Goal: Transaction & Acquisition: Purchase product/service

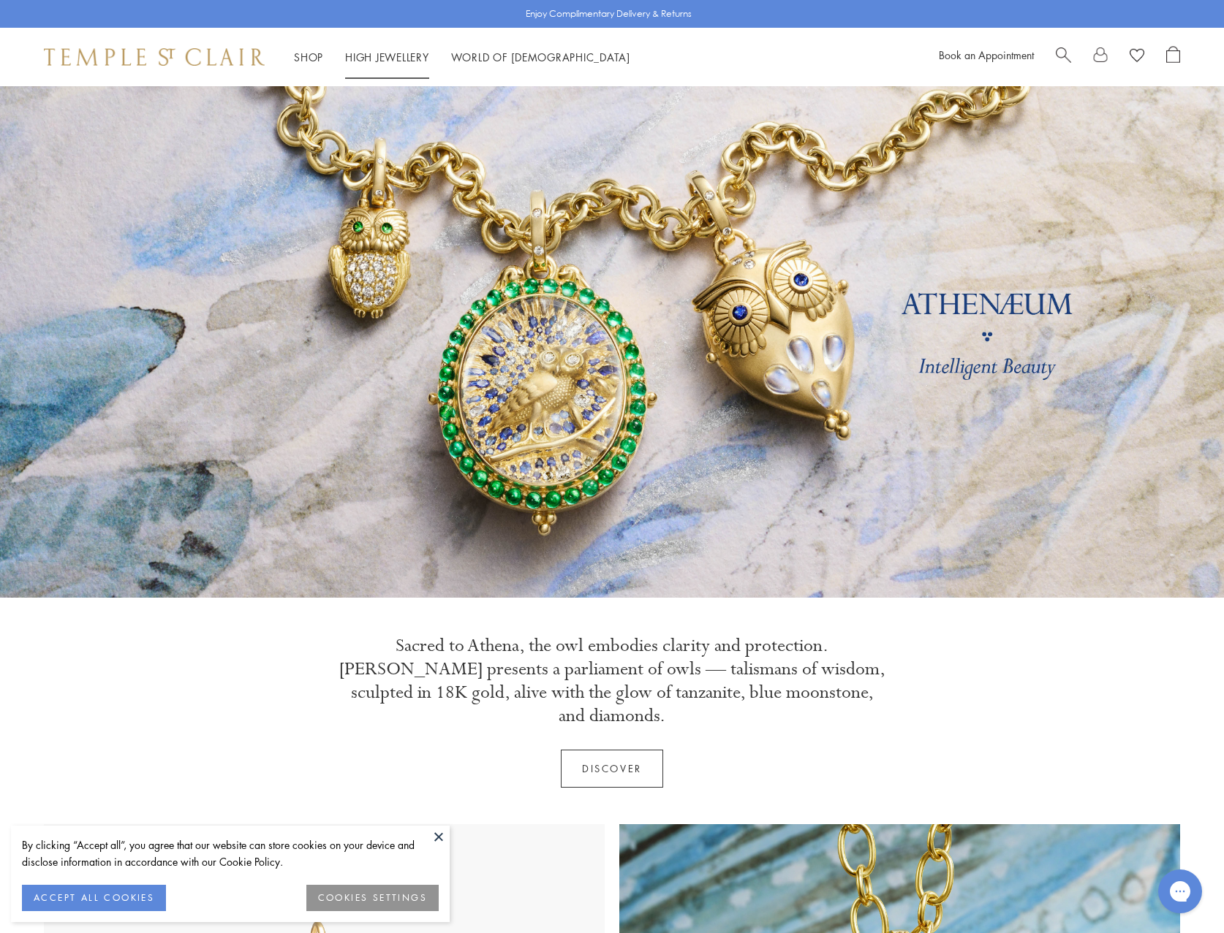
click at [406, 60] on link "High Jewellery High Jewellery" at bounding box center [387, 57] width 84 height 15
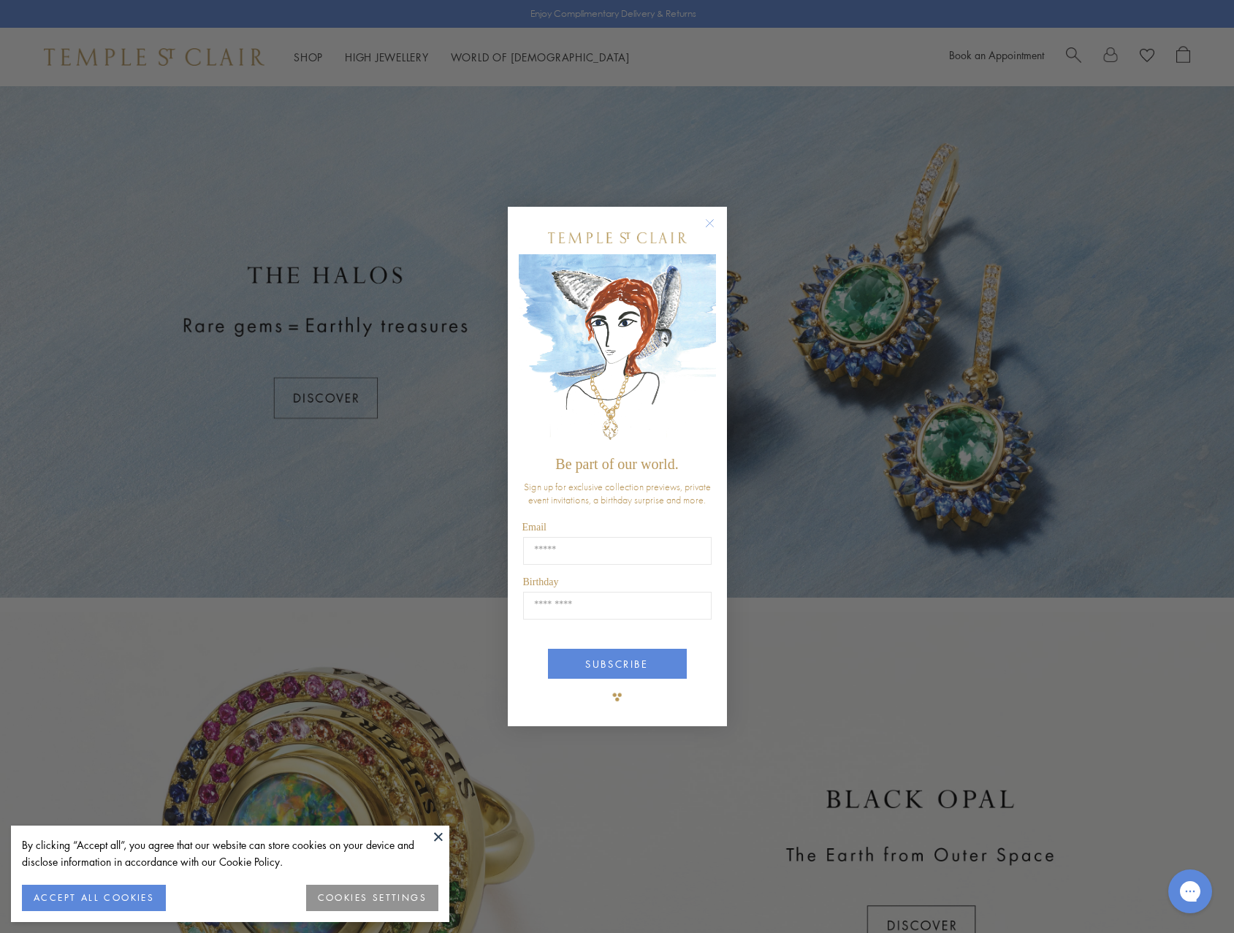
click at [713, 220] on circle "Close dialog" at bounding box center [710, 223] width 18 height 18
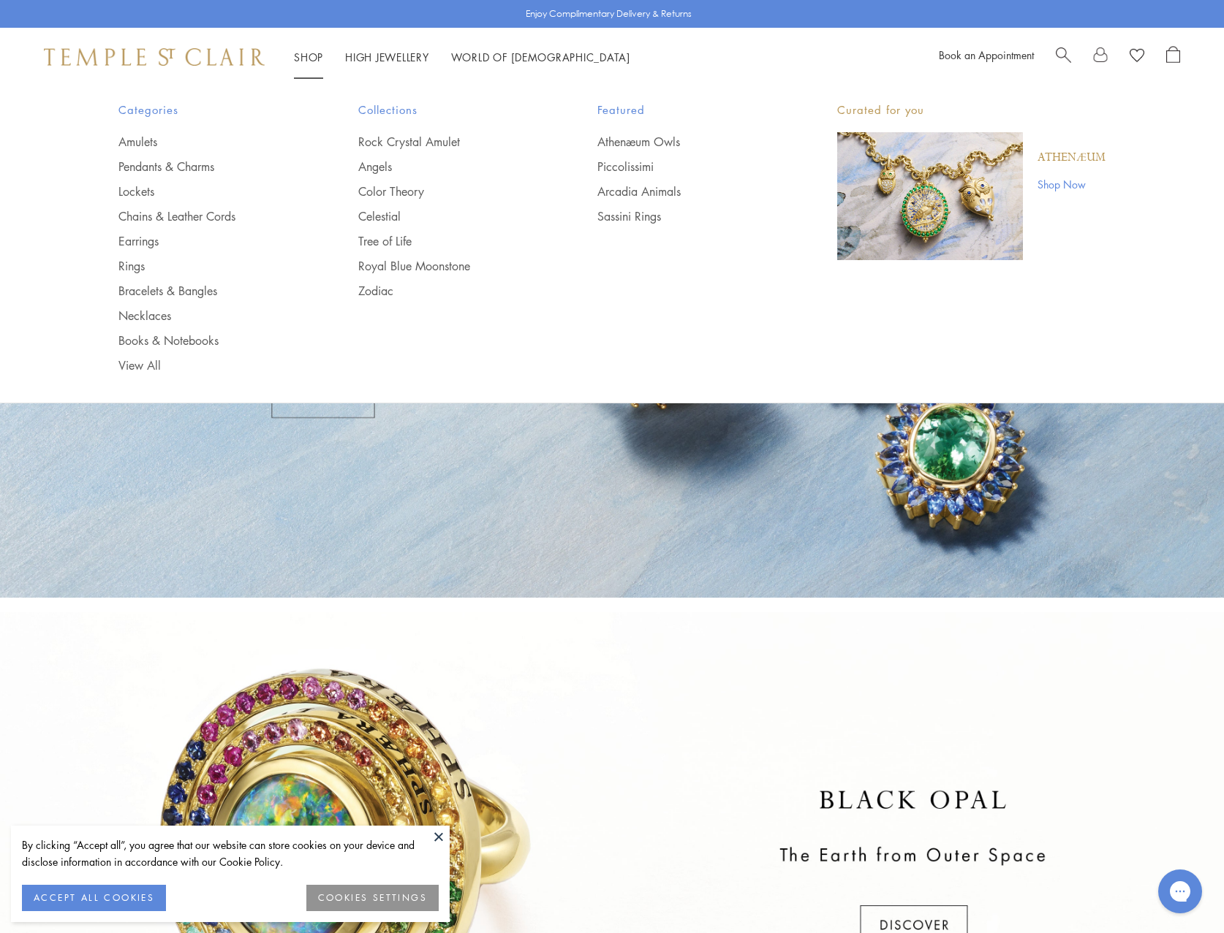
click at [623, 152] on ul "Athenæum Owls Piccolissimi Arcadia Animals Sassini Rings" at bounding box center [687, 179] width 181 height 91
click at [621, 142] on link "Athenæum Owls" at bounding box center [687, 142] width 181 height 16
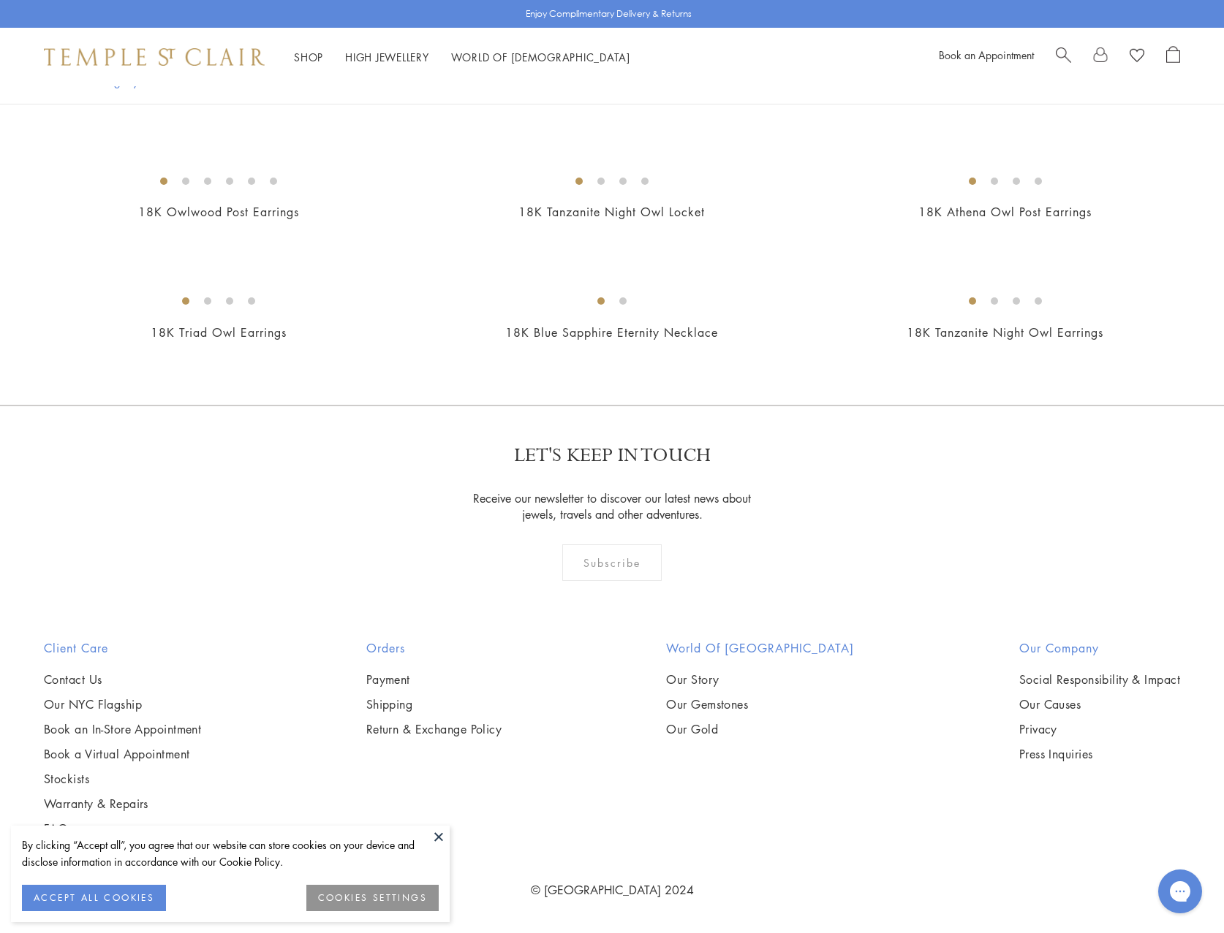
scroll to position [2810, 0]
